Goal: Task Accomplishment & Management: Check status

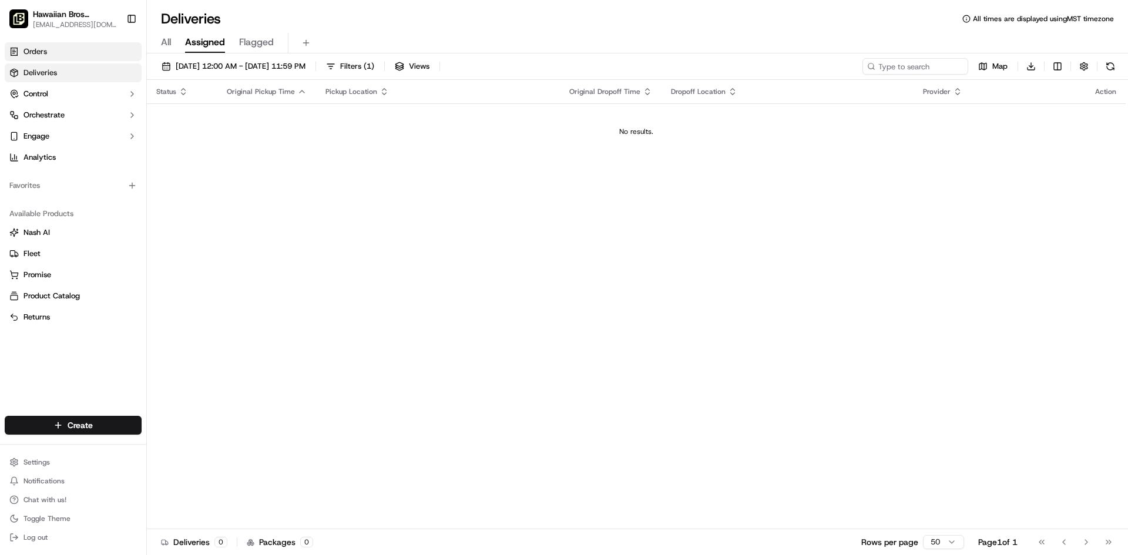
click at [59, 56] on link "Orders" at bounding box center [73, 51] width 137 height 19
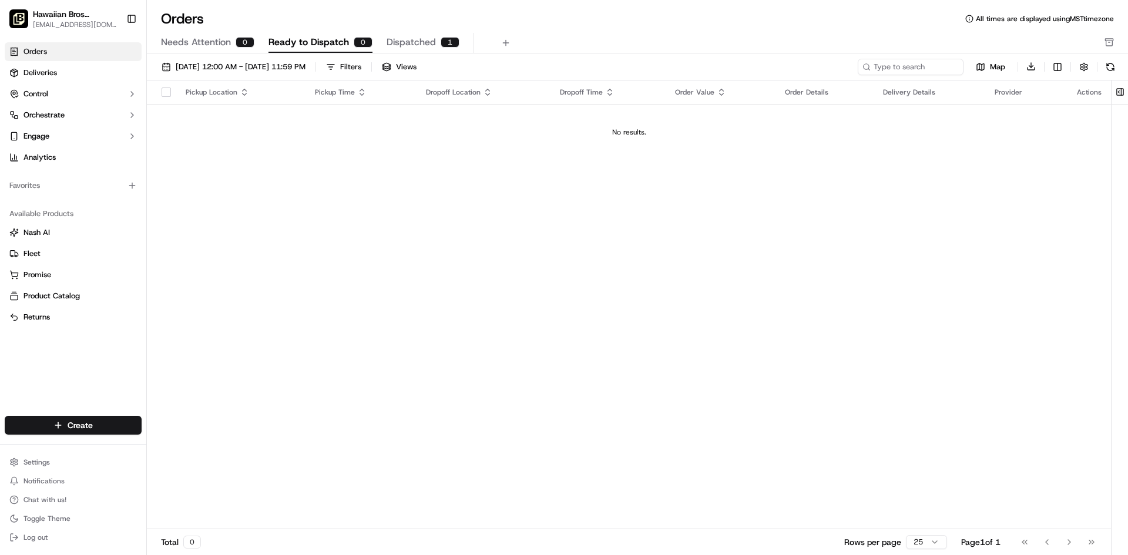
click at [381, 37] on div "Needs Attention 0 Ready to Dispatch 0 Dispatched 1" at bounding box center [629, 43] width 936 height 20
click at [390, 39] on span "Dispatched" at bounding box center [410, 42] width 49 height 14
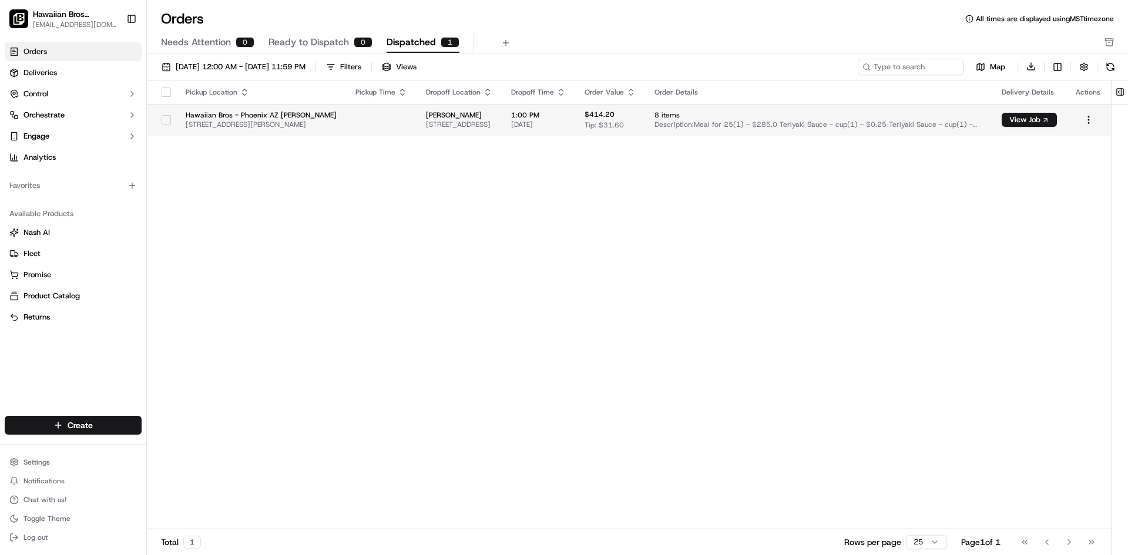
click at [304, 120] on span "[STREET_ADDRESS][PERSON_NAME]" at bounding box center [261, 124] width 151 height 9
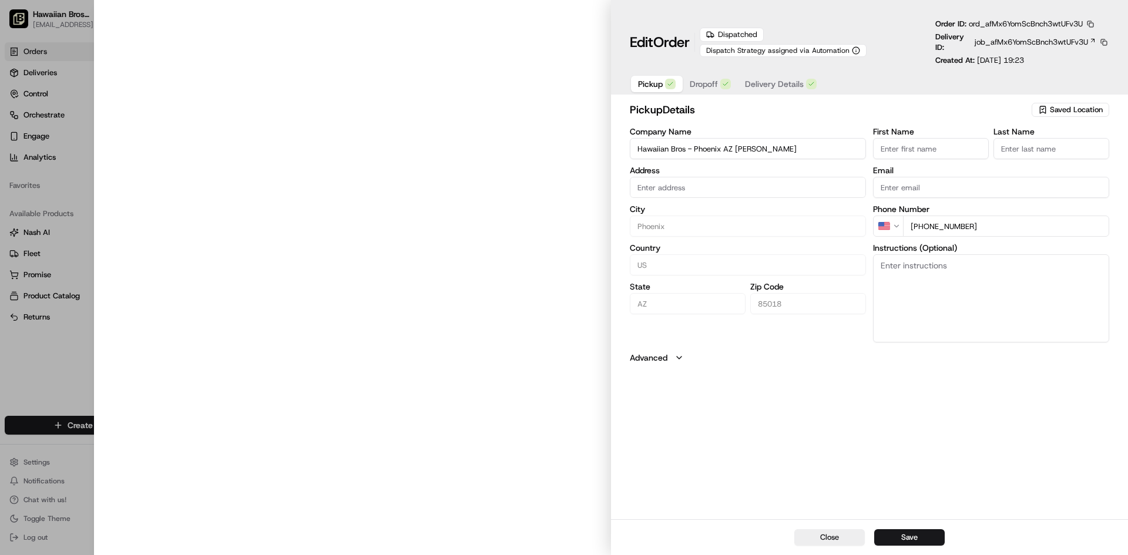
type input "[STREET_ADDRESS][PERSON_NAME]"
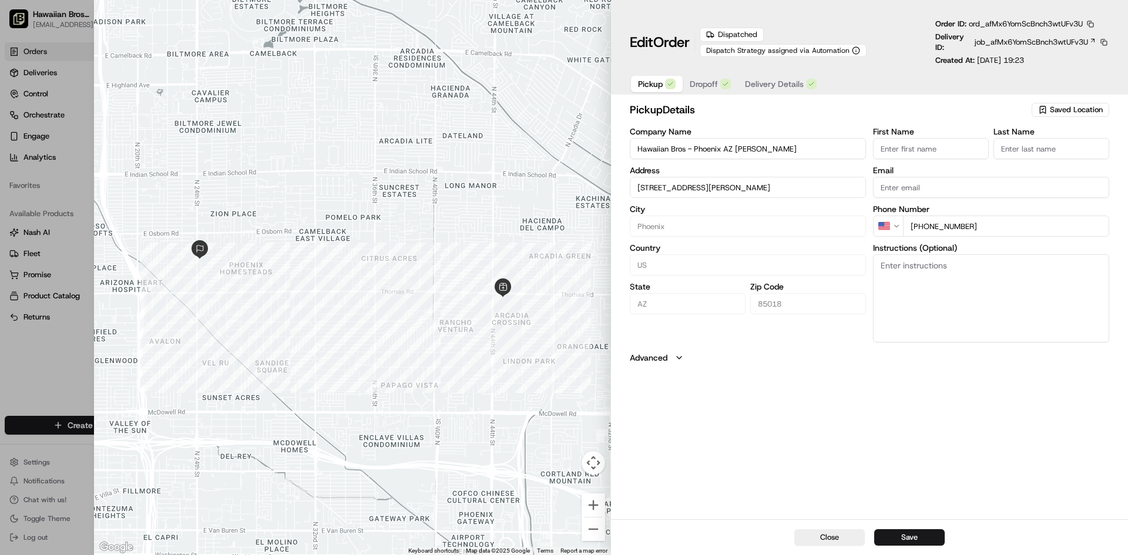
type input "+1"
click at [62, 378] on div at bounding box center [564, 277] width 1128 height 555
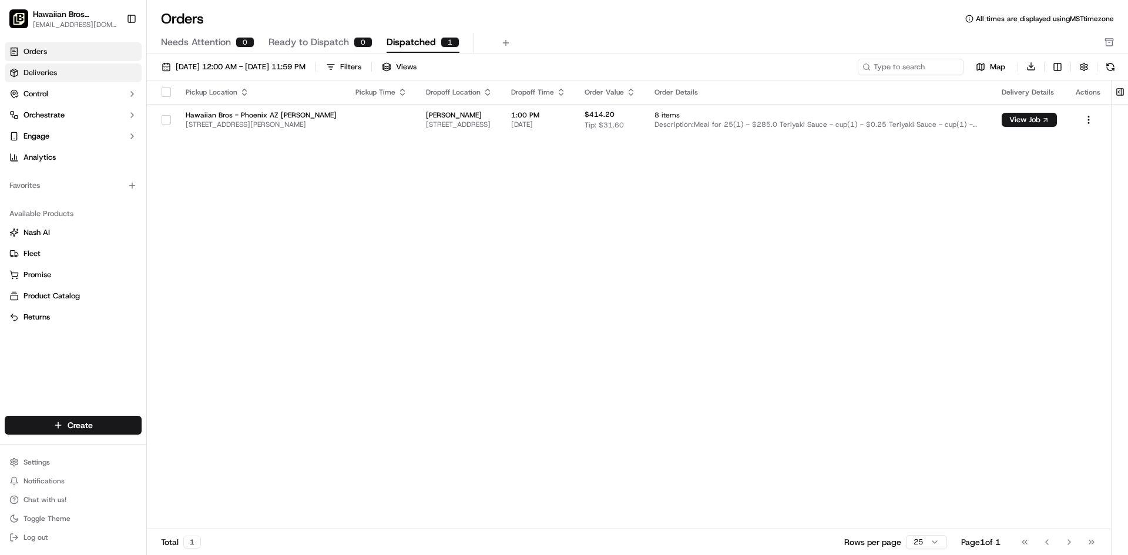
click at [59, 78] on link "Deliveries" at bounding box center [73, 72] width 137 height 19
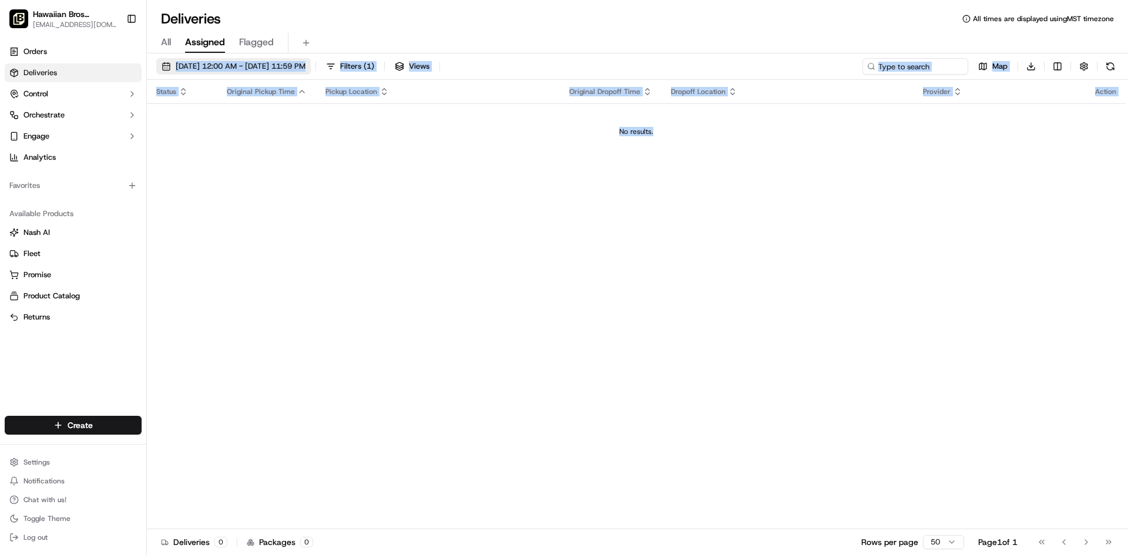
drag, startPoint x: 672, startPoint y: 130, endPoint x: 167, endPoint y: 72, distance: 507.8
click at [164, 70] on div "[DATE] 12:00 AM - [DATE] 11:59 PM Filters ( 1 ) Views Map Download Status Origi…" at bounding box center [637, 305] width 981 height 504
click at [414, 141] on td "No results." at bounding box center [636, 131] width 978 height 56
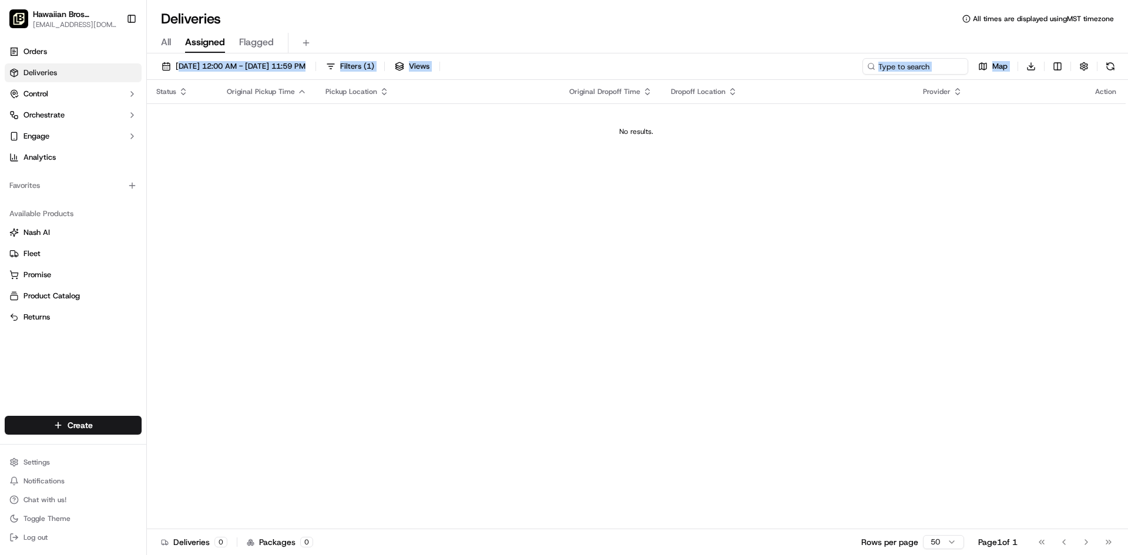
drag, startPoint x: 684, startPoint y: 159, endPoint x: 183, endPoint y: 58, distance: 511.7
click at [183, 58] on div "[DATE] 12:00 AM - [DATE] 11:59 PM Filters ( 1 ) Views Map Download Status Origi…" at bounding box center [637, 305] width 981 height 504
click at [329, 141] on td "No results." at bounding box center [636, 131] width 978 height 56
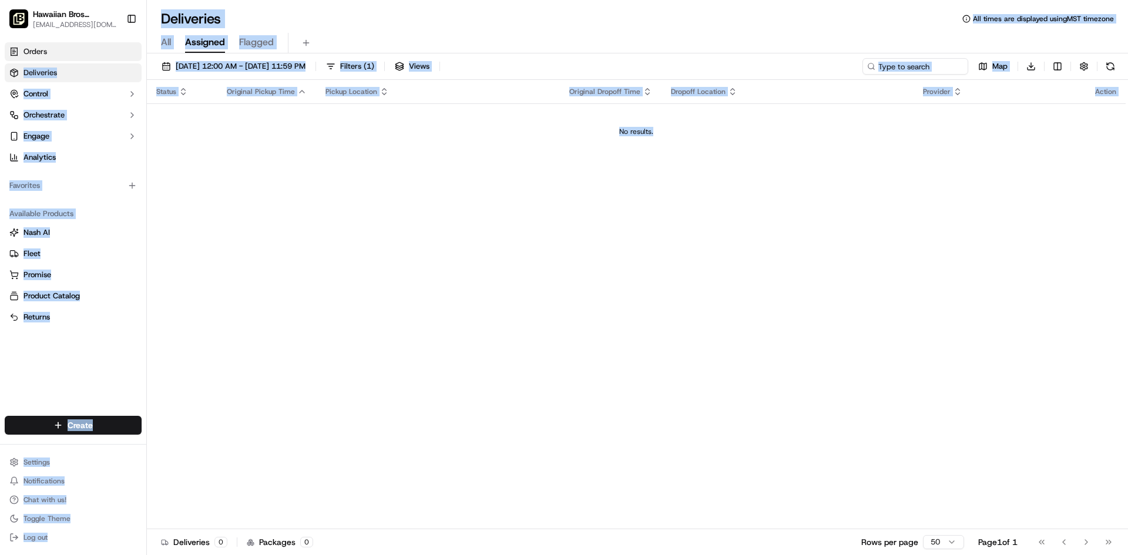
drag, startPoint x: 669, startPoint y: 142, endPoint x: 139, endPoint y: 55, distance: 536.9
click at [139, 55] on div "Hawaiian Bros (Phoenix_AZ_Thomas Rd) [EMAIL_ADDRESS][DOMAIN_NAME] Toggle Sideba…" at bounding box center [564, 277] width 1128 height 555
click at [318, 152] on td "No results." at bounding box center [636, 131] width 978 height 56
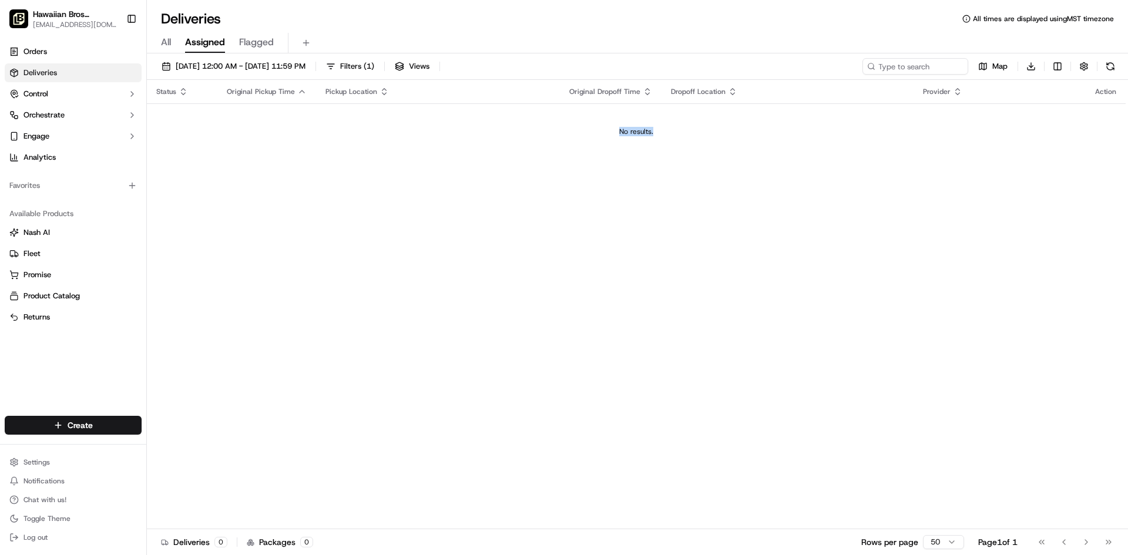
drag, startPoint x: 597, startPoint y: 125, endPoint x: 672, endPoint y: 132, distance: 74.9
click at [672, 132] on td "No results." at bounding box center [636, 131] width 978 height 56
click at [705, 167] on div "Status Original Pickup Time Pickup Location Original Dropoff Time Dropoff Locat…" at bounding box center [636, 304] width 978 height 449
click at [176, 42] on div "All Assigned Flagged" at bounding box center [637, 43] width 981 height 21
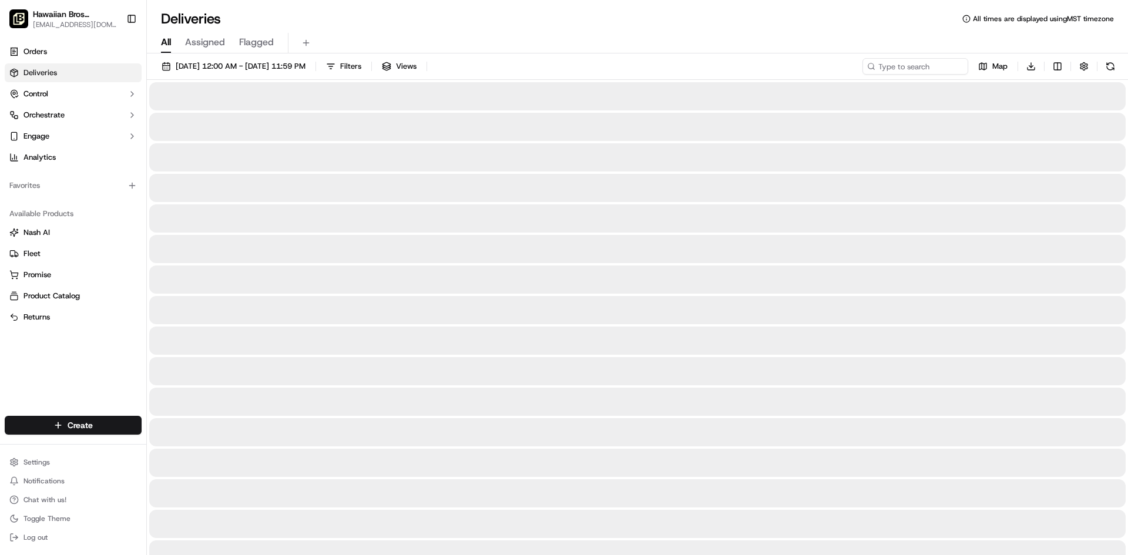
click at [170, 41] on span "All" at bounding box center [166, 42] width 10 height 14
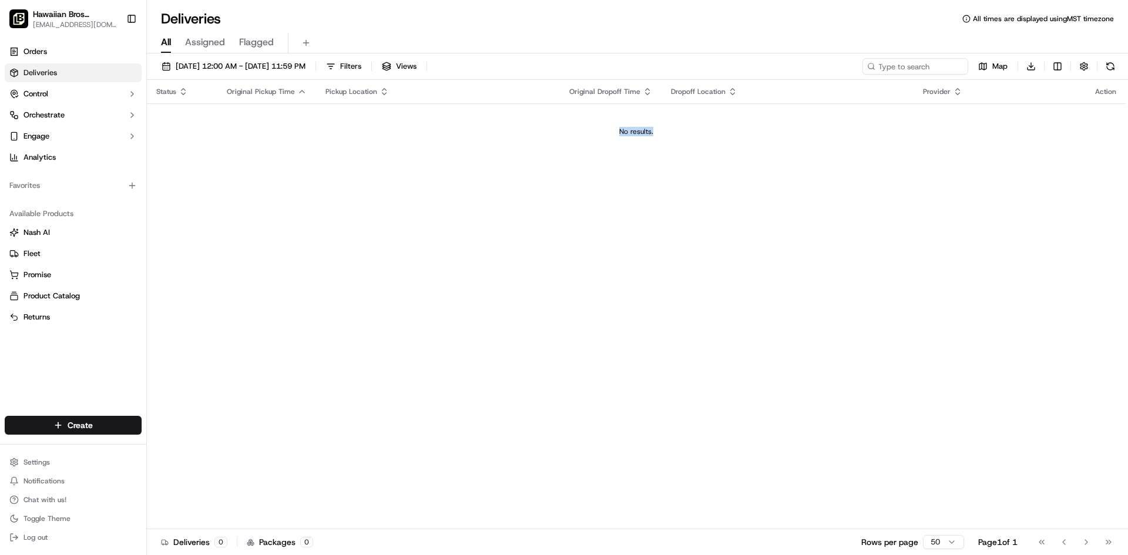
drag, startPoint x: 397, startPoint y: 144, endPoint x: 714, endPoint y: 142, distance: 317.2
click at [714, 142] on td "No results." at bounding box center [636, 131] width 978 height 56
click at [674, 162] on div "Status Original Pickup Time Pickup Location Original Dropoff Time Dropoff Locat…" at bounding box center [636, 304] width 978 height 449
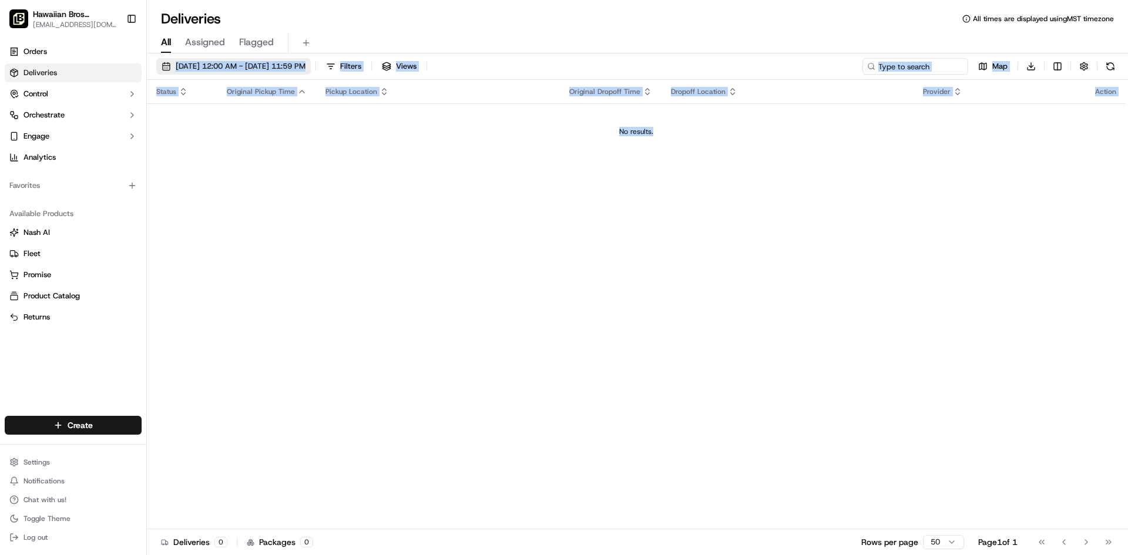
drag, startPoint x: 675, startPoint y: 136, endPoint x: 172, endPoint y: 68, distance: 507.9
click at [172, 68] on div "[DATE] 12:00 AM - [DATE] 11:59 PM Filters Views Map Download Status Original Pi…" at bounding box center [637, 305] width 981 height 504
click at [295, 149] on td "No results." at bounding box center [636, 131] width 978 height 56
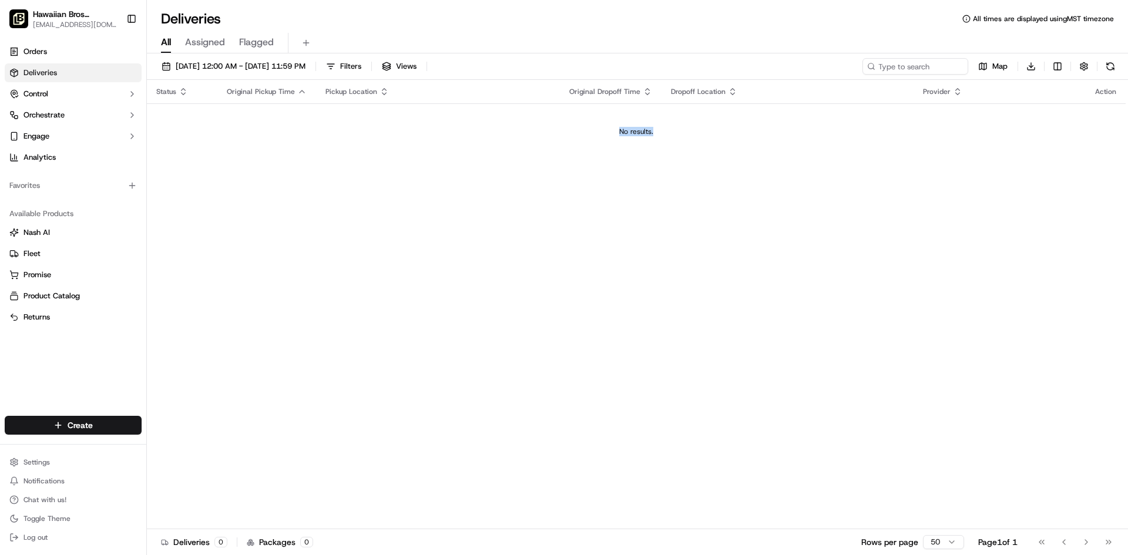
drag, startPoint x: 672, startPoint y: 146, endPoint x: 380, endPoint y: 170, distance: 292.9
click at [513, 140] on td "No results." at bounding box center [636, 131] width 978 height 56
click at [378, 169] on div "Status Original Pickup Time Pickup Location Original Dropoff Time Dropoff Locat…" at bounding box center [636, 304] width 978 height 449
click at [43, 316] on span "Returns" at bounding box center [36, 317] width 26 height 11
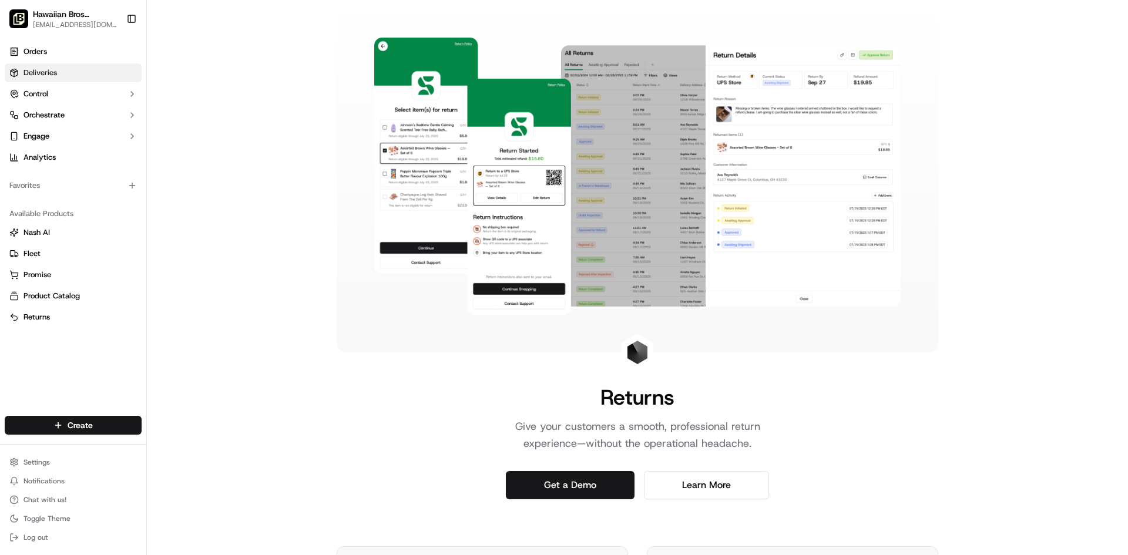
click at [25, 76] on span "Deliveries" at bounding box center [39, 73] width 33 height 11
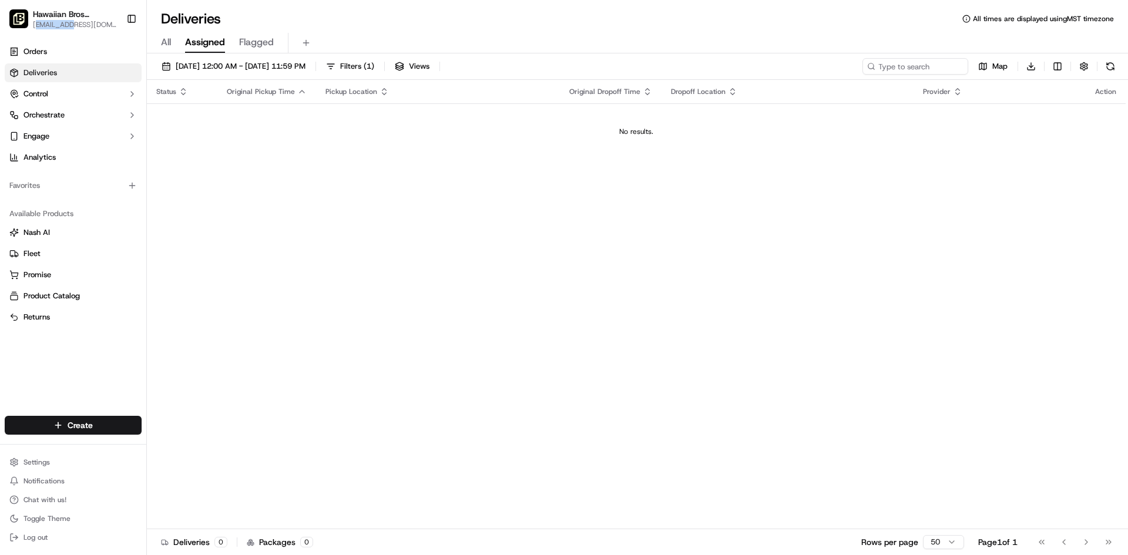
drag, startPoint x: 36, startPoint y: 26, endPoint x: 71, endPoint y: 26, distance: 34.7
click at [71, 26] on span "[EMAIL_ADDRESS][DOMAIN_NAME]" at bounding box center [75, 24] width 84 height 9
click at [244, 137] on td "No results." at bounding box center [636, 131] width 978 height 56
drag, startPoint x: 54, startPoint y: 29, endPoint x: 175, endPoint y: 82, distance: 132.3
click at [143, 34] on div "Hawaiian Bros (Phoenix_AZ_Thomas Rd) [EMAIL_ADDRESS][DOMAIN_NAME] Toggle Sidebar" at bounding box center [73, 19] width 146 height 38
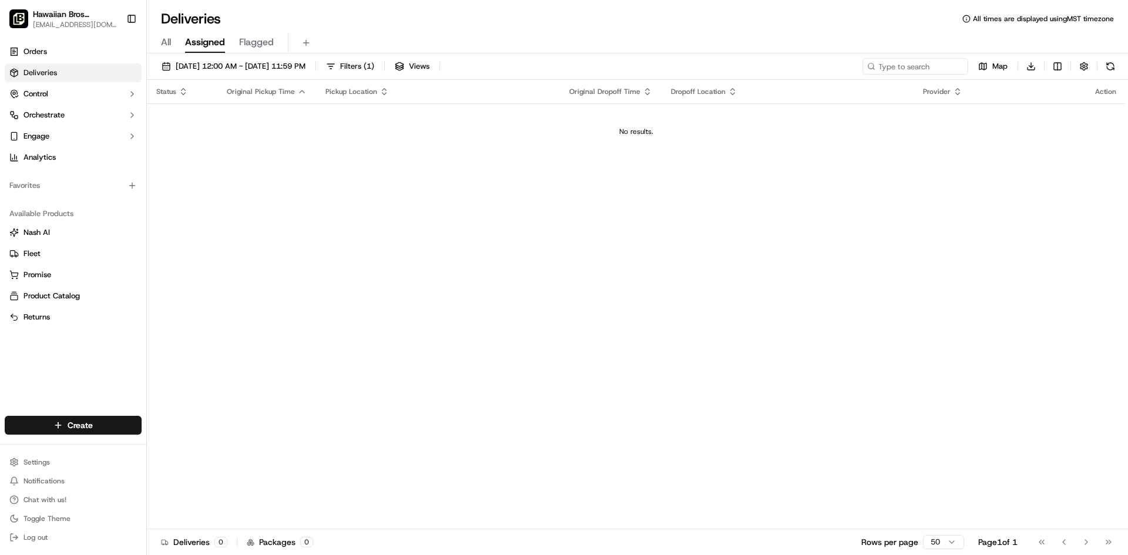
click at [222, 154] on td "No results." at bounding box center [636, 131] width 978 height 56
click at [55, 55] on link "Orders" at bounding box center [73, 51] width 137 height 19
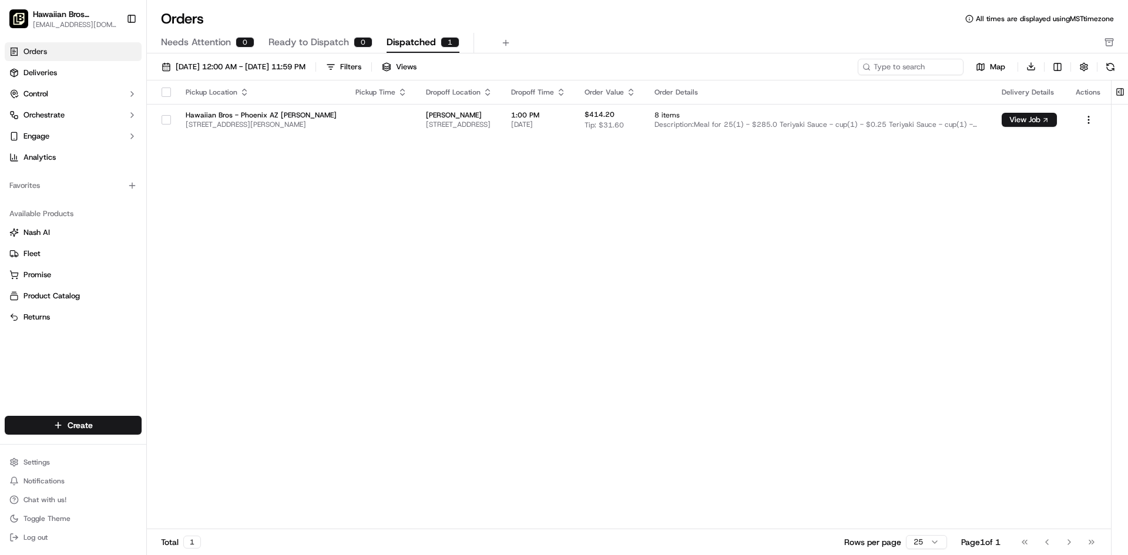
click at [214, 43] on span "Needs Attention" at bounding box center [196, 42] width 70 height 14
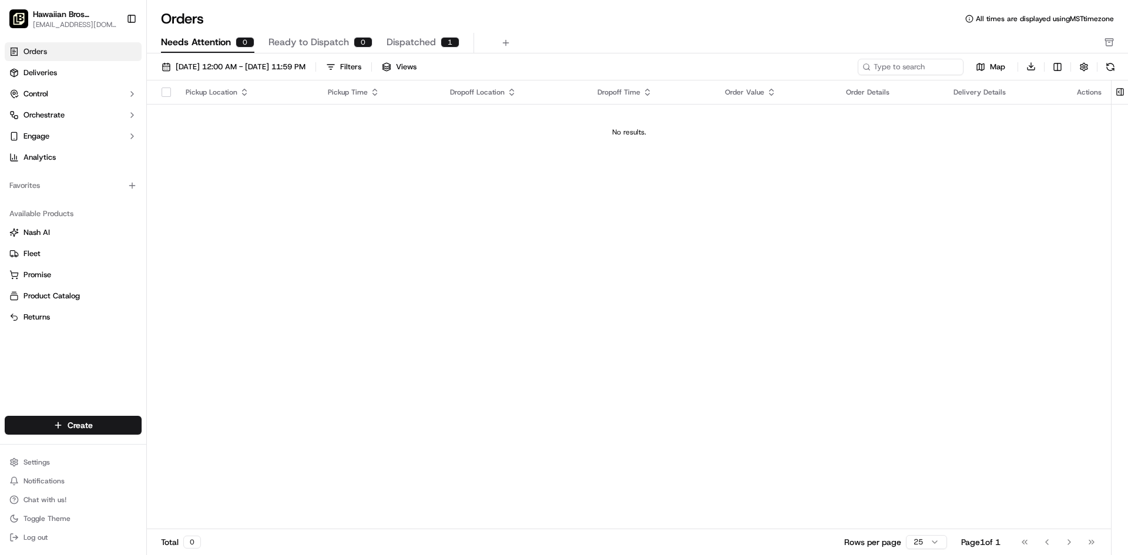
click at [282, 41] on span "Ready to Dispatch" at bounding box center [308, 42] width 80 height 14
click at [435, 41] on button "Dispatched 1" at bounding box center [422, 43] width 73 height 20
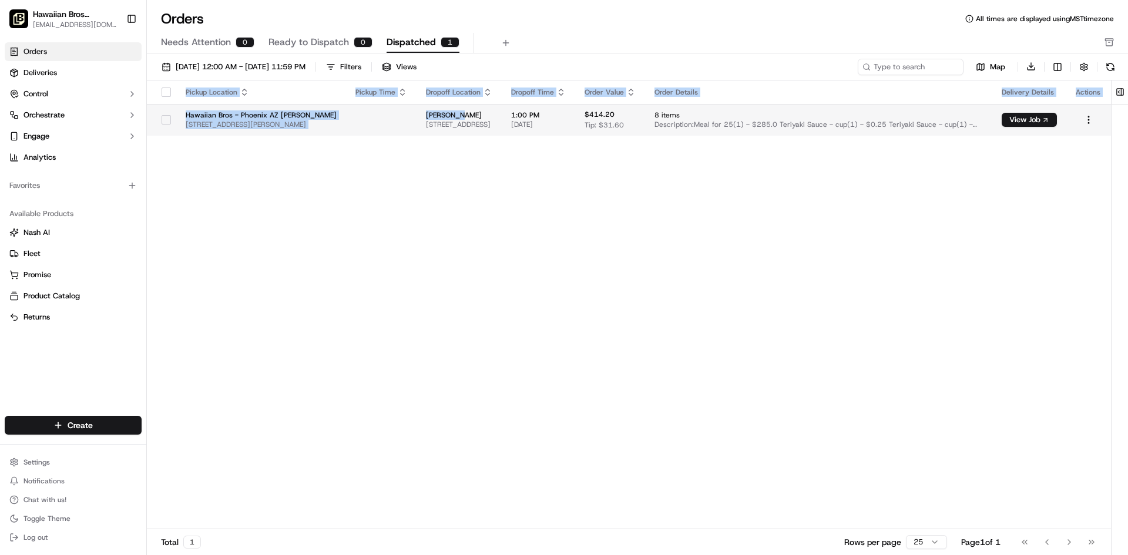
drag, startPoint x: 545, startPoint y: 191, endPoint x: 449, endPoint y: 112, distance: 124.7
click at [449, 112] on div "Pickup Location Pickup Time Dropoff Location Dropoff Time Order Value Order Det…" at bounding box center [629, 304] width 964 height 449
click at [458, 182] on div "Pickup Location Pickup Time Dropoff Location Dropoff Time Order Value Order Det…" at bounding box center [629, 304] width 964 height 449
click at [92, 78] on link "Deliveries" at bounding box center [73, 72] width 137 height 19
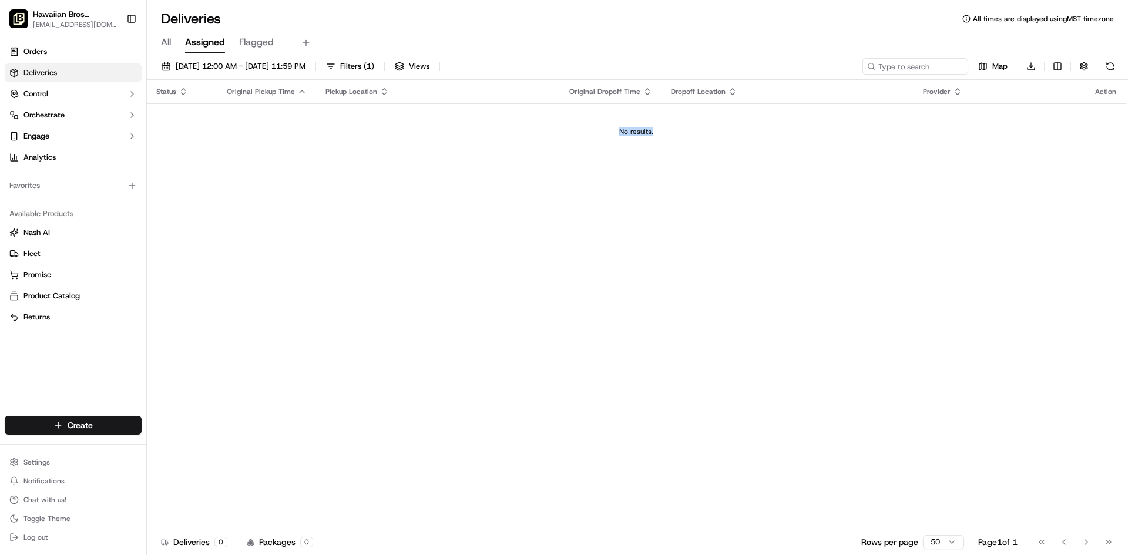
drag, startPoint x: 551, startPoint y: 123, endPoint x: 783, endPoint y: 139, distance: 231.9
click at [763, 124] on td "No results." at bounding box center [636, 131] width 978 height 56
click at [795, 150] on td "No results." at bounding box center [636, 131] width 978 height 56
click at [58, 54] on link "Orders" at bounding box center [73, 51] width 137 height 19
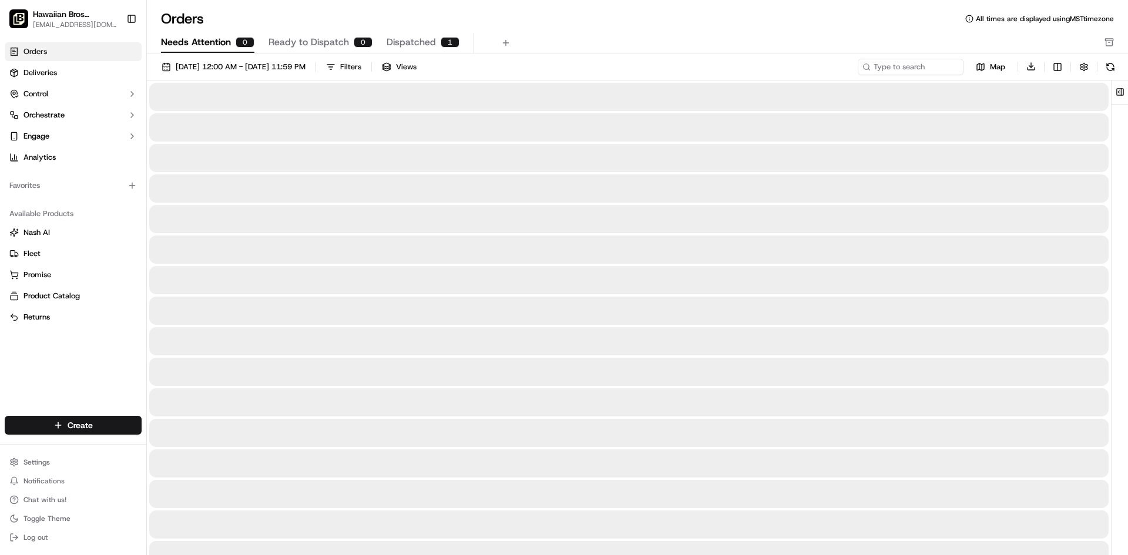
click at [201, 48] on span "Needs Attention" at bounding box center [196, 42] width 70 height 14
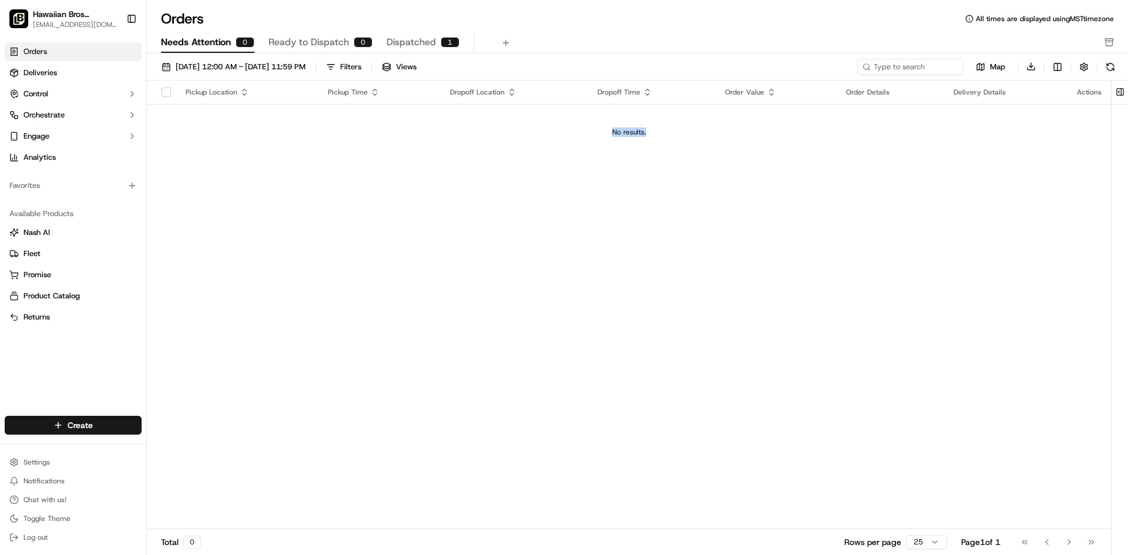
drag, startPoint x: 652, startPoint y: 137, endPoint x: 486, endPoint y: 170, distance: 168.9
click at [550, 127] on td "No results." at bounding box center [629, 132] width 964 height 56
click at [484, 171] on div "Pickup Location Pickup Time Dropoff Location Dropoff Time Order Value Order Det…" at bounding box center [629, 304] width 964 height 449
click at [310, 43] on span "Ready to Dispatch" at bounding box center [308, 42] width 80 height 14
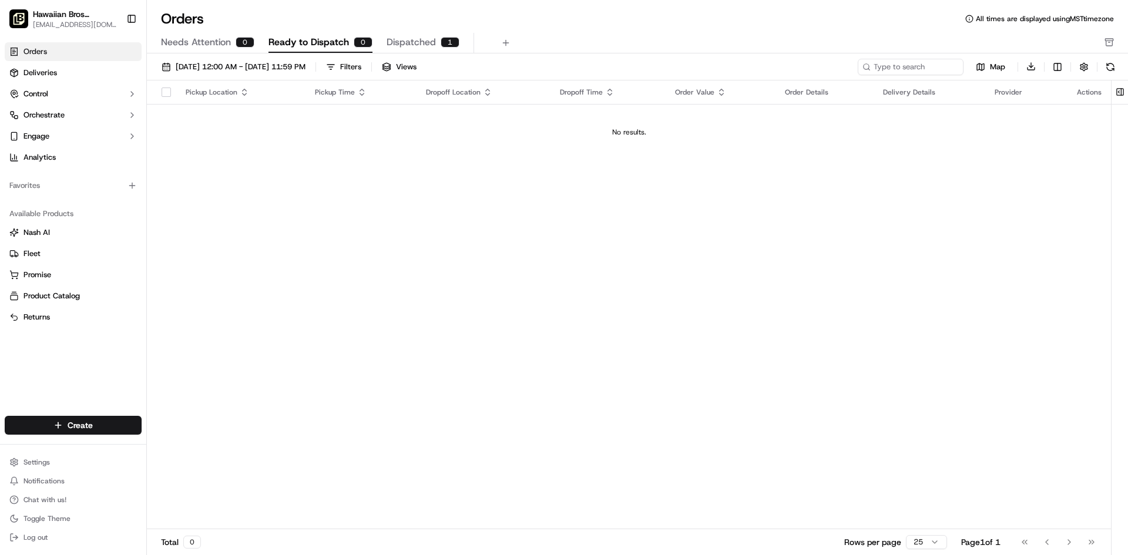
click at [198, 48] on span "Needs Attention" at bounding box center [196, 42] width 70 height 14
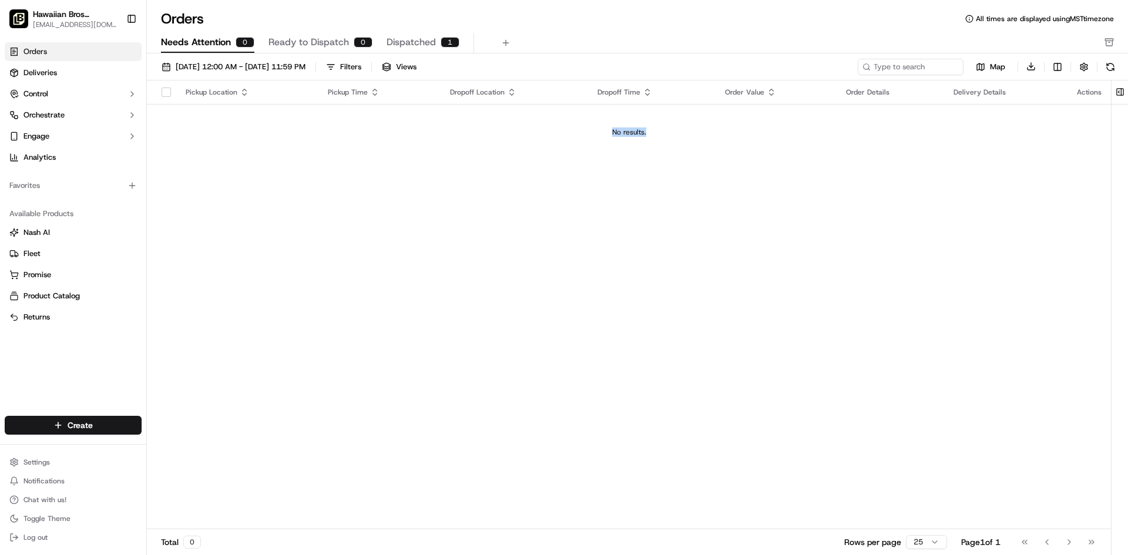
drag, startPoint x: 687, startPoint y: 147, endPoint x: 487, endPoint y: 192, distance: 205.2
click at [577, 138] on td "No results." at bounding box center [629, 132] width 964 height 56
click at [455, 209] on div "Pickup Location Pickup Time Dropoff Location Dropoff Time Order Value Order Det…" at bounding box center [629, 304] width 964 height 449
click at [41, 465] on html "Hawaiian Bros (Phoenix_AZ_Thomas Rd) [EMAIL_ADDRESS][DOMAIN_NAME] Toggle Sideba…" at bounding box center [564, 277] width 1128 height 555
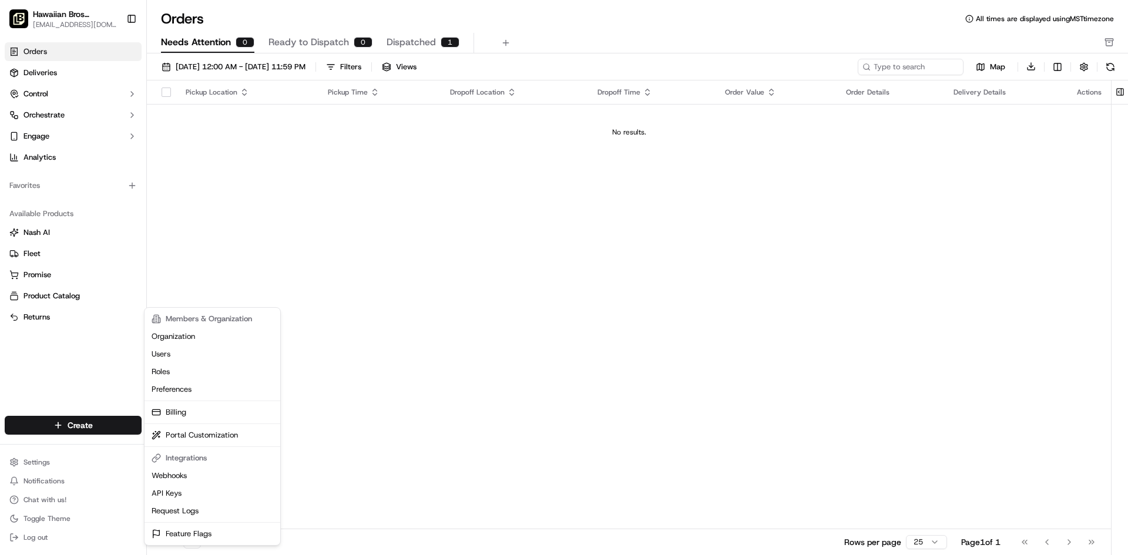
click at [386, 329] on html "Hawaiian Bros (Phoenix_AZ_Thomas Rd) [EMAIL_ADDRESS][DOMAIN_NAME] Toggle Sideba…" at bounding box center [564, 277] width 1128 height 555
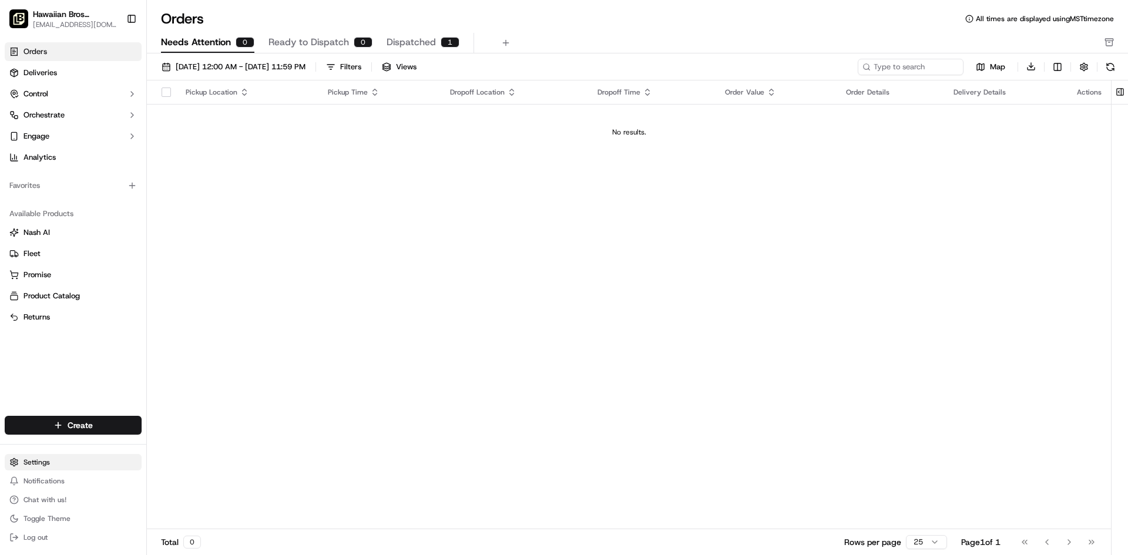
click at [38, 458] on html "Hawaiian Bros (Phoenix_AZ_Thomas Rd) [EMAIL_ADDRESS][DOMAIN_NAME] Toggle Sideba…" at bounding box center [564, 277] width 1128 height 555
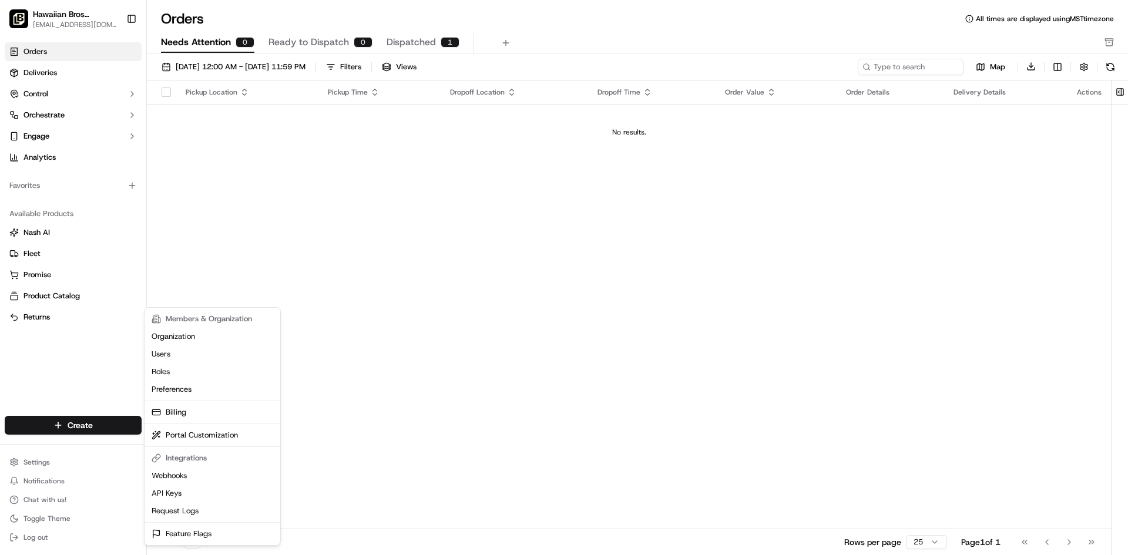
click at [381, 363] on html "Hawaiian Bros (Phoenix_AZ_Thomas Rd) [EMAIL_ADDRESS][DOMAIN_NAME] Toggle Sideba…" at bounding box center [564, 277] width 1128 height 555
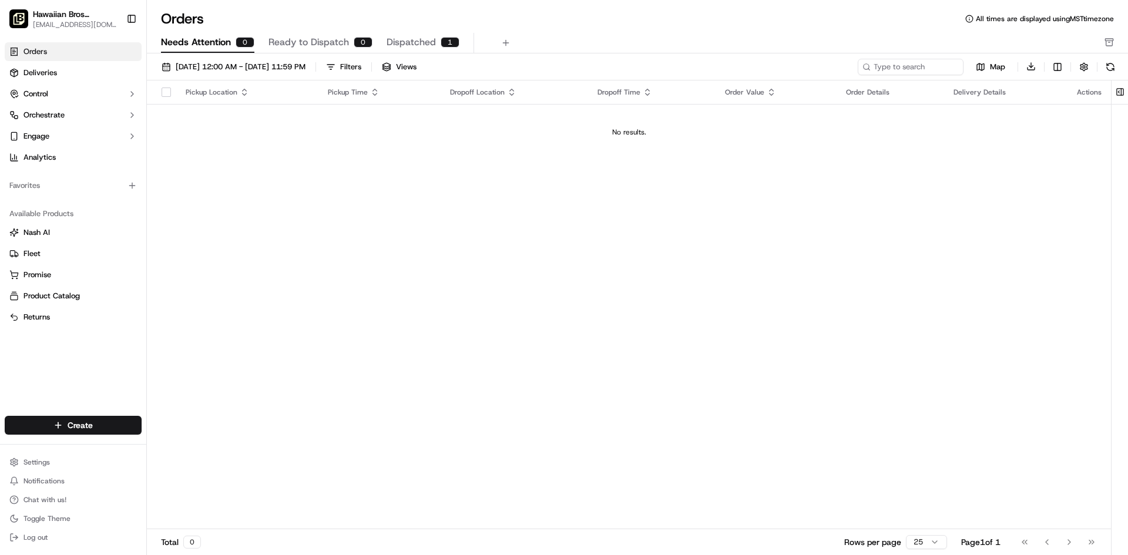
click at [51, 53] on link "Orders" at bounding box center [73, 51] width 137 height 19
click at [226, 43] on span "Needs Attention" at bounding box center [196, 42] width 70 height 14
